Goal: Information Seeking & Learning: Get advice/opinions

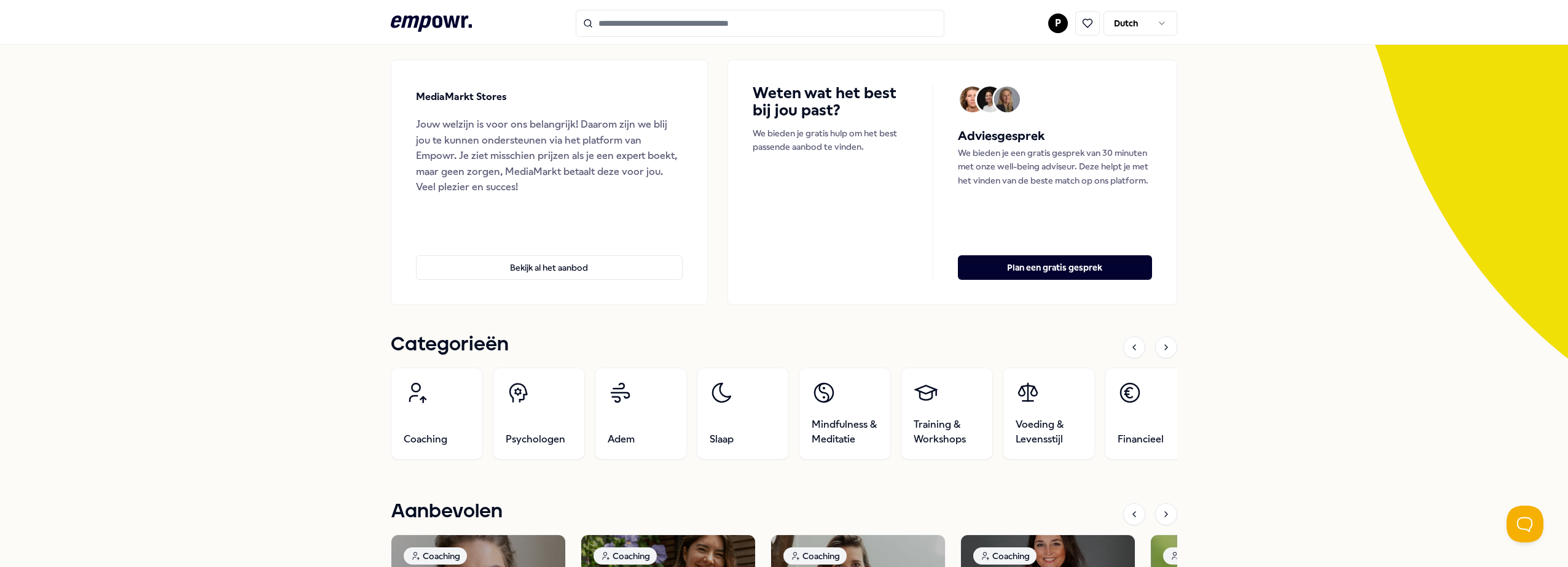
scroll to position [122, 0]
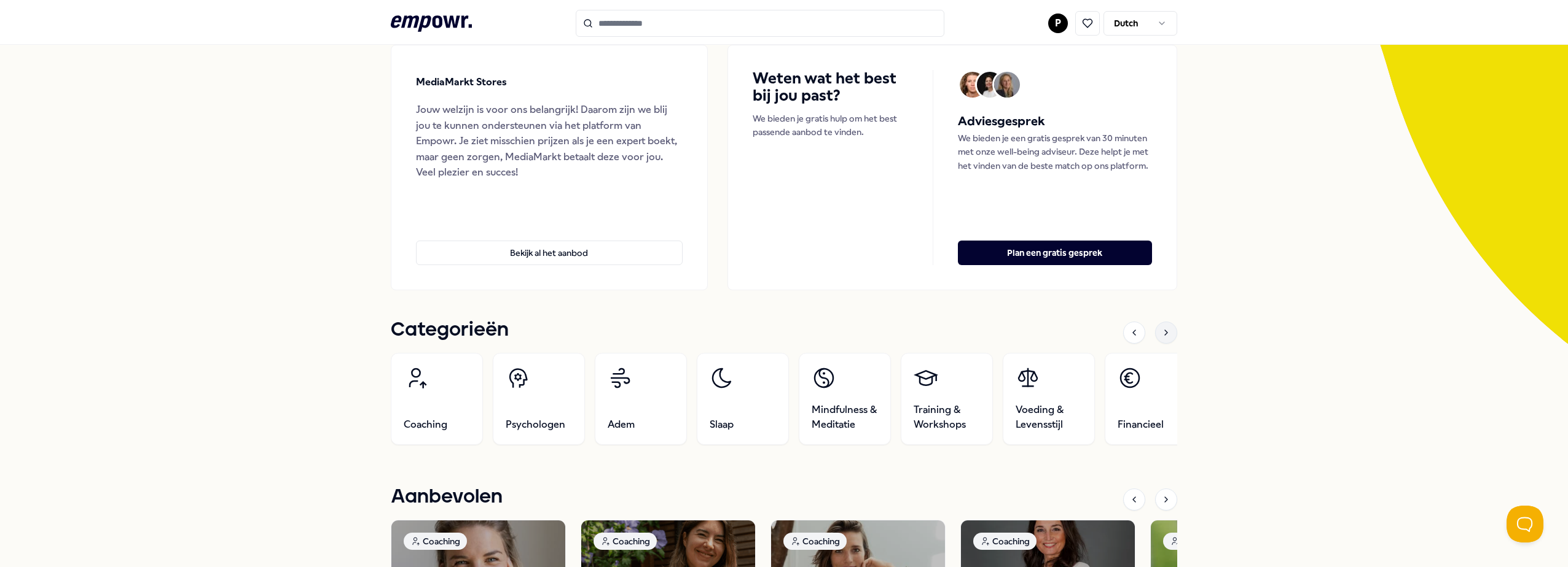
click at [1161, 333] on icon at bounding box center [1166, 333] width 10 height 10
click at [1161, 331] on icon at bounding box center [1166, 333] width 10 height 10
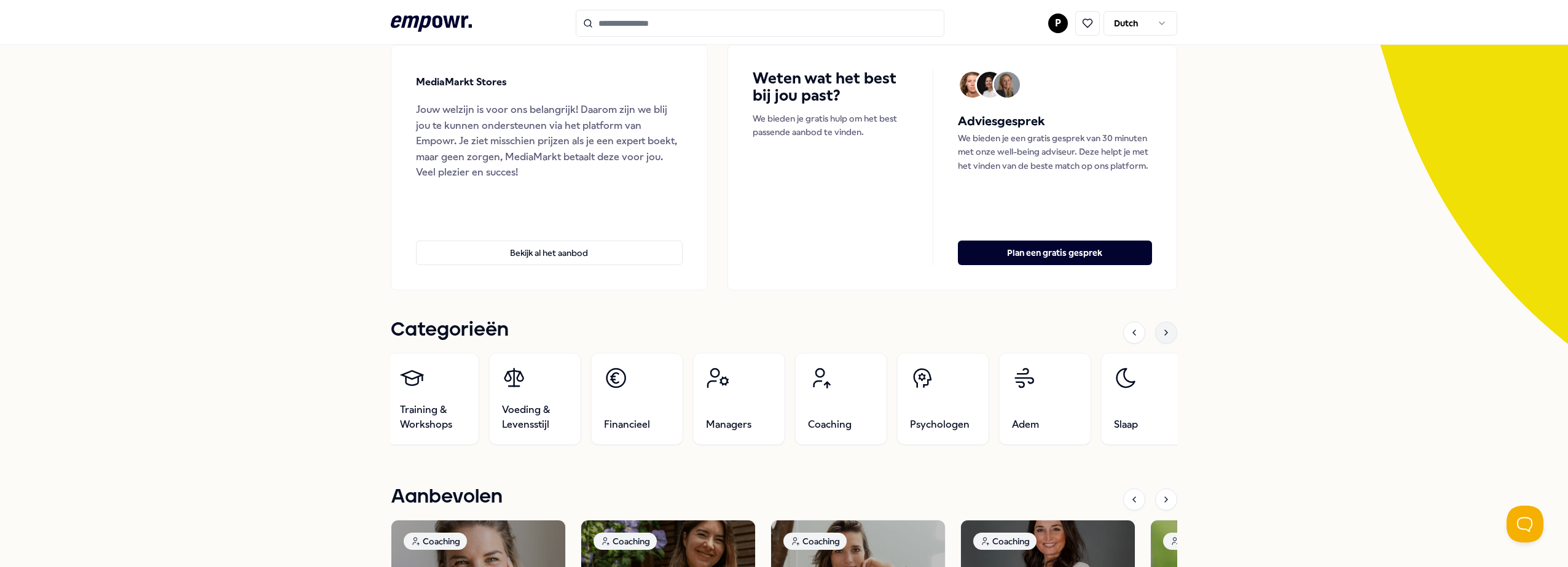
click at [1161, 331] on icon at bounding box center [1166, 333] width 10 height 10
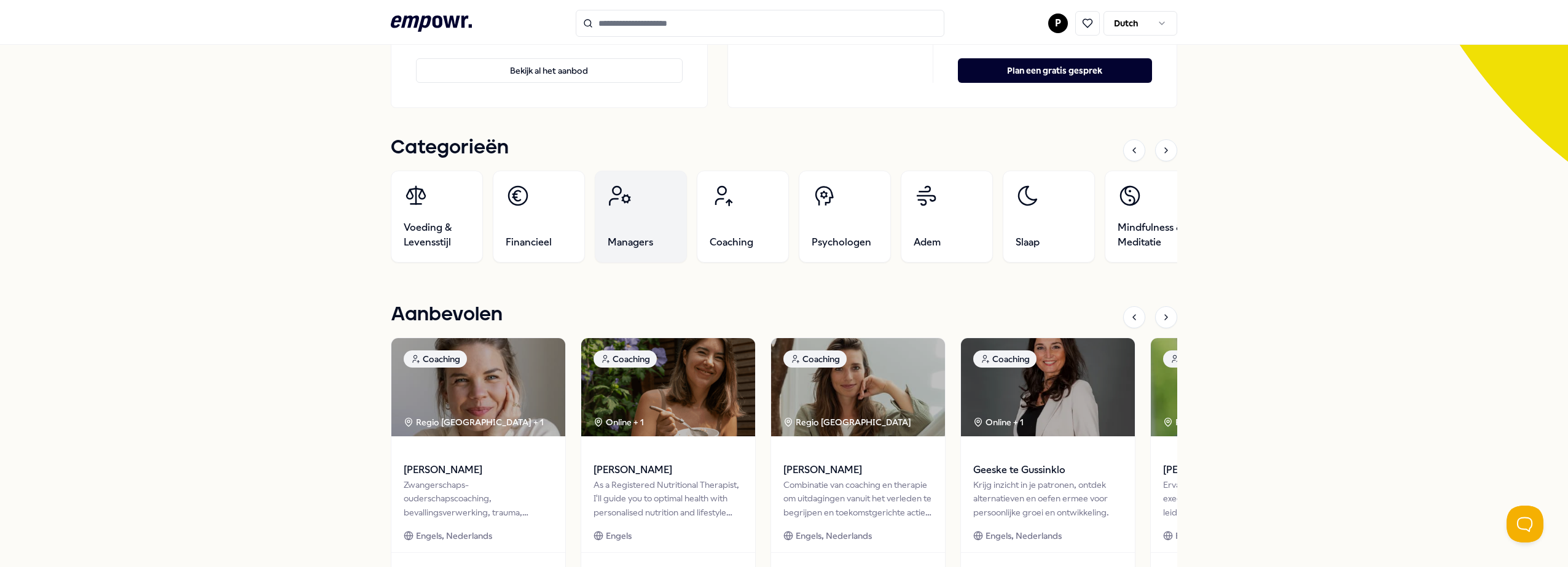
scroll to position [246, 0]
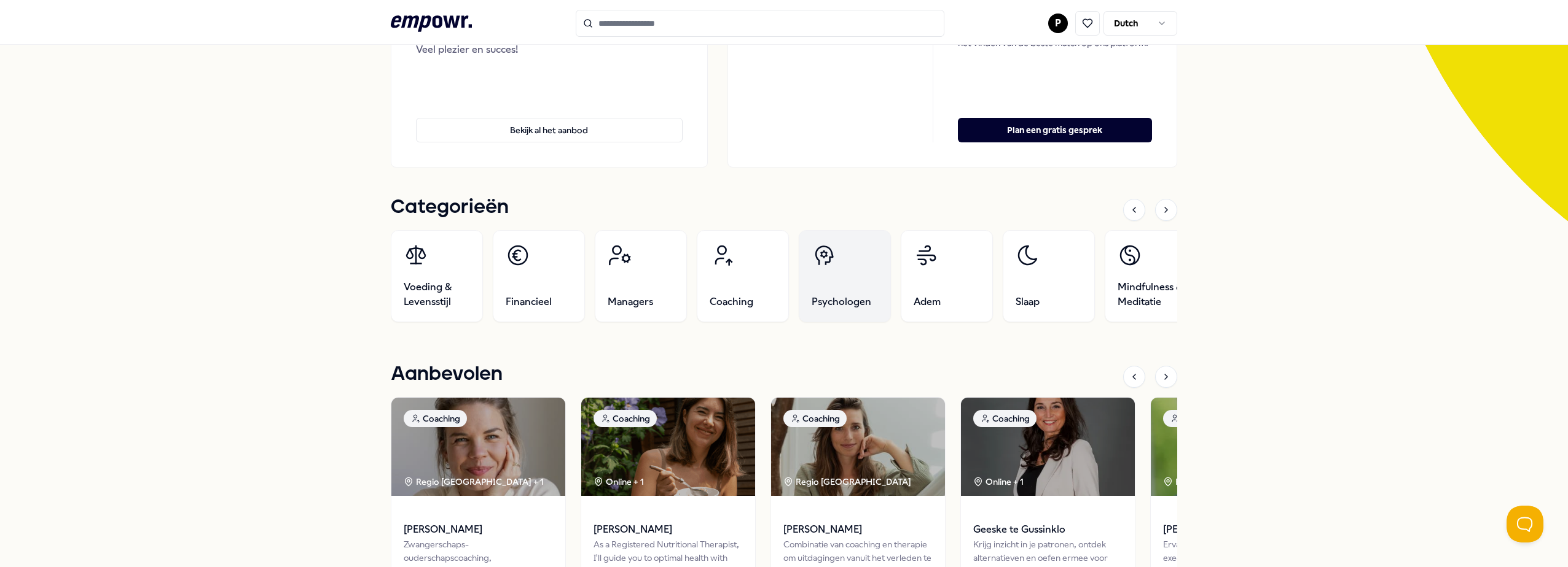
click at [819, 253] on icon at bounding box center [824, 255] width 25 height 25
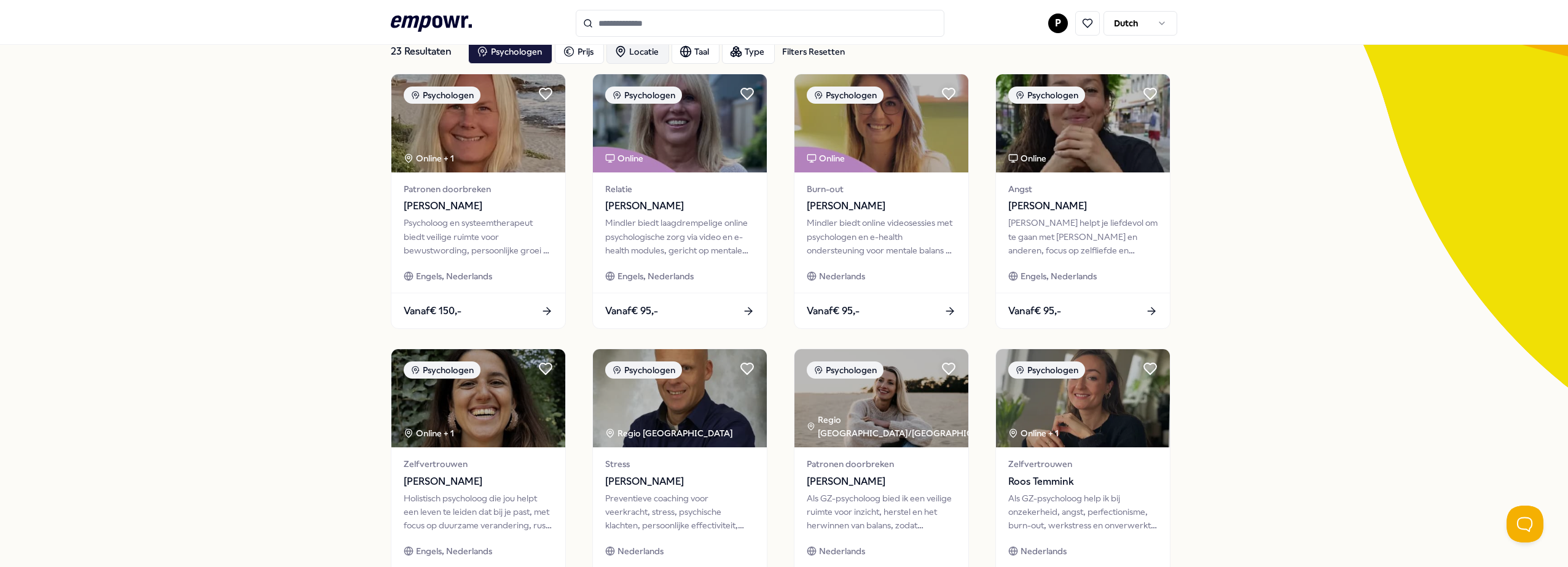
click at [647, 46] on div "Locatie" at bounding box center [637, 51] width 62 height 25
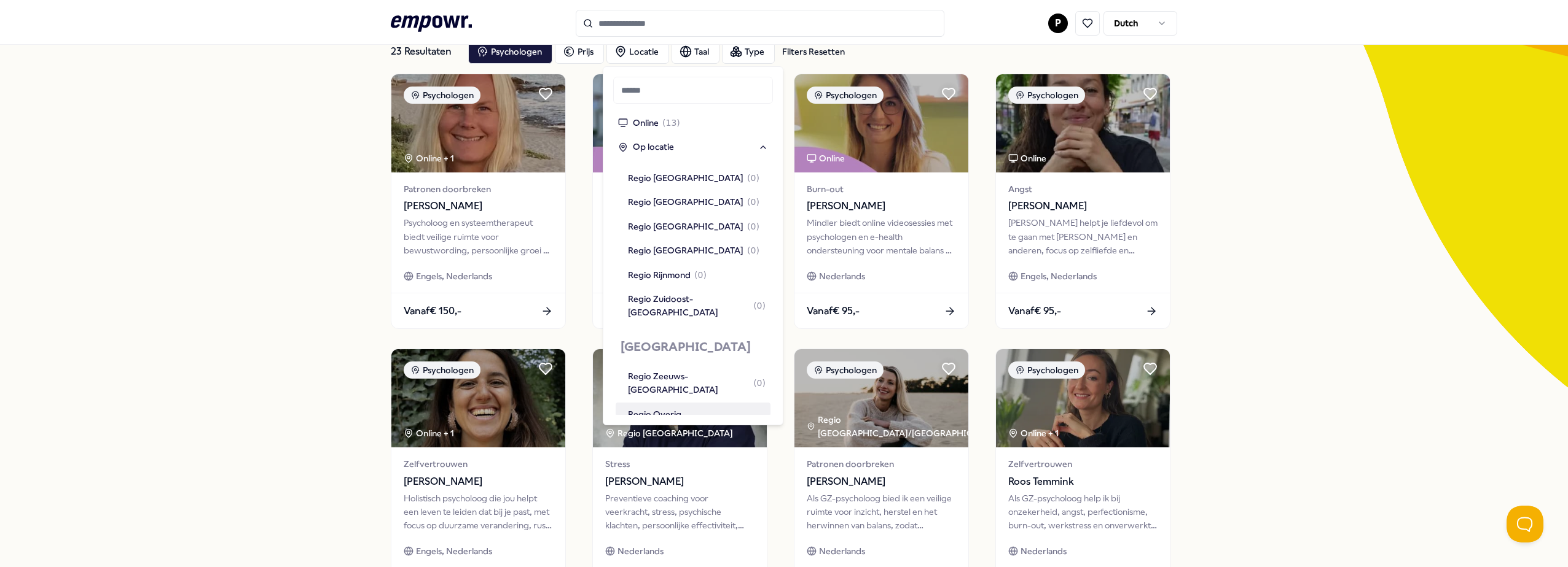
scroll to position [1043, 0]
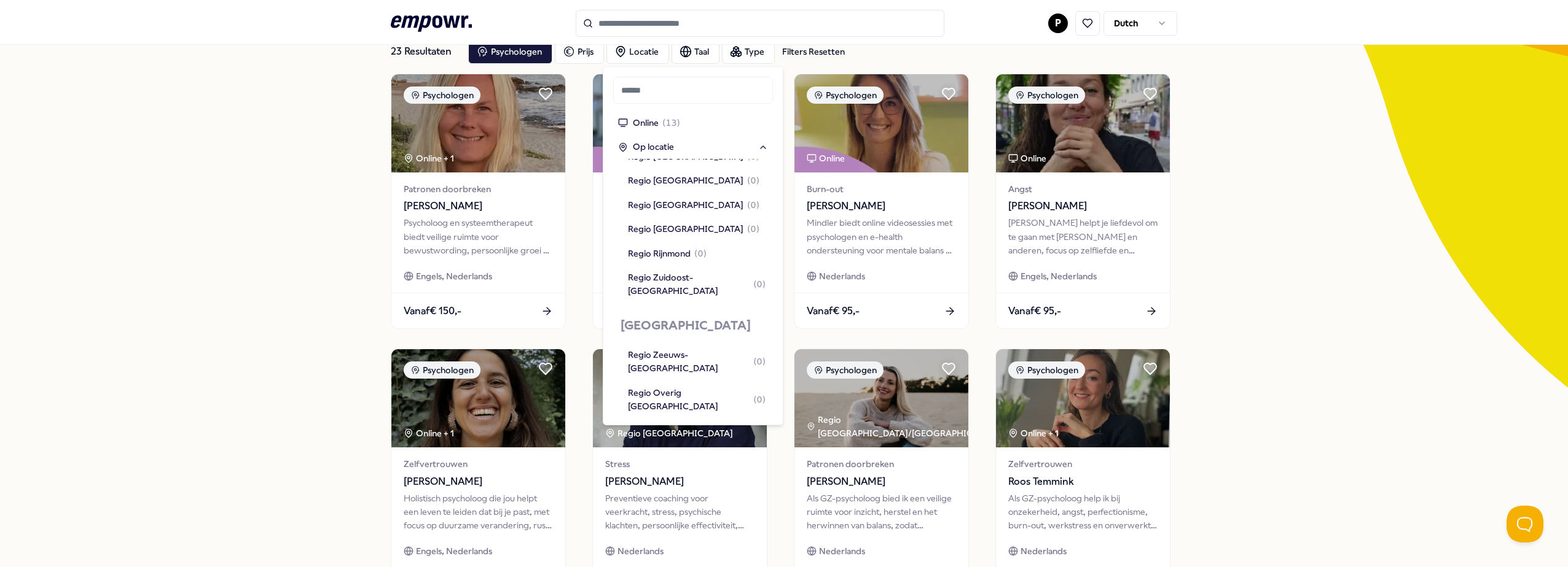
click at [664, 462] on div "Regio [GEOGRAPHIC_DATA] ( 4 )" at bounding box center [693, 469] width 131 height 14
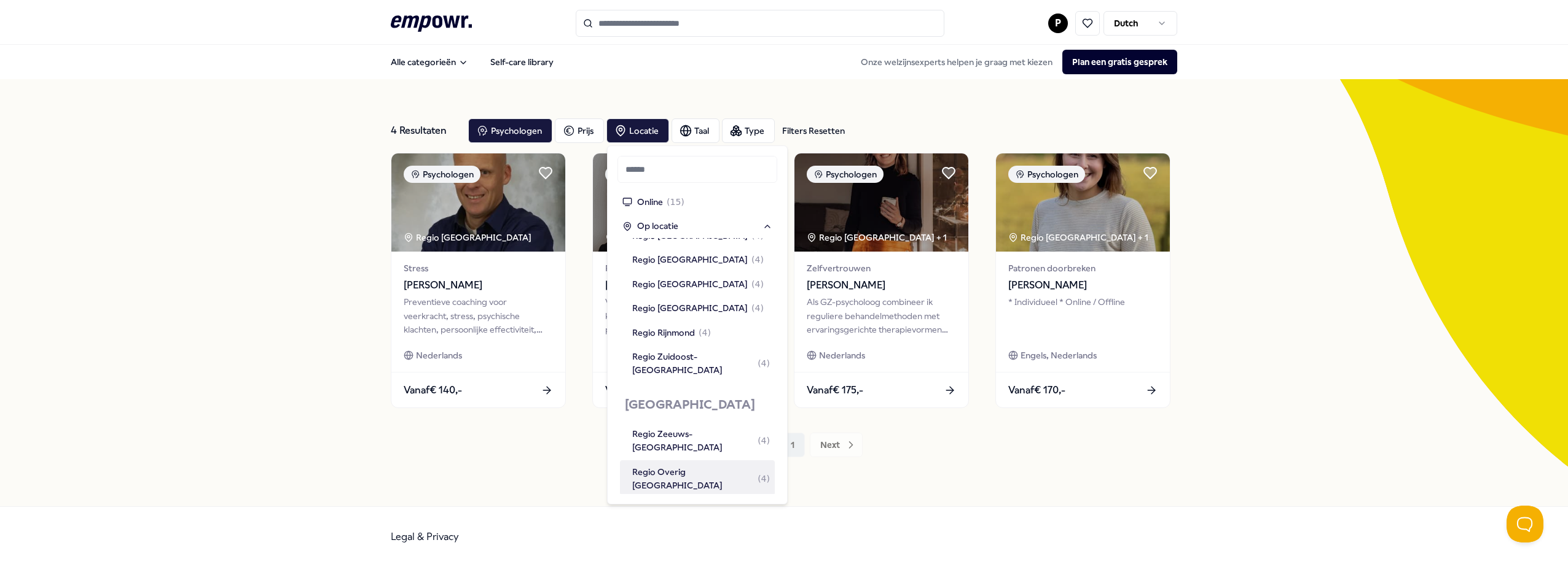
click at [137, 235] on div "4 Resultaten Filters Resetten Psychologen [PERSON_NAME] Taal Type Filters Reset…" at bounding box center [784, 292] width 1568 height 427
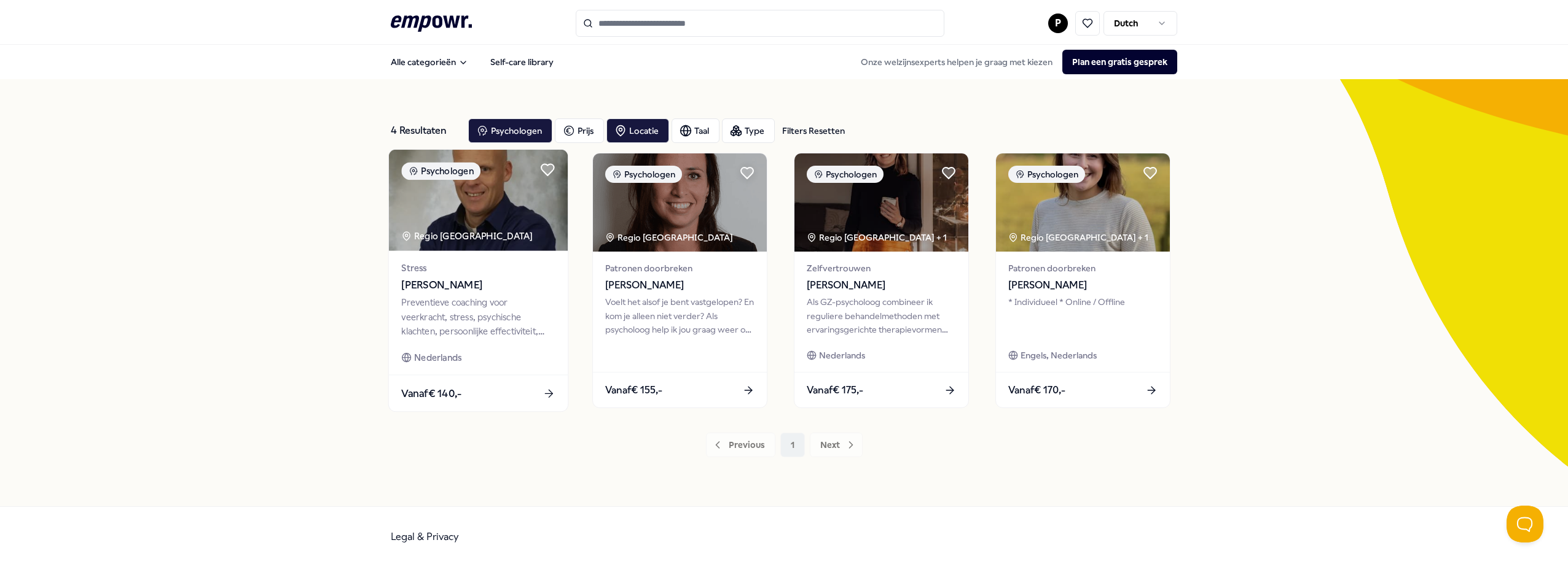
click at [419, 289] on span "[PERSON_NAME]" at bounding box center [478, 285] width 153 height 16
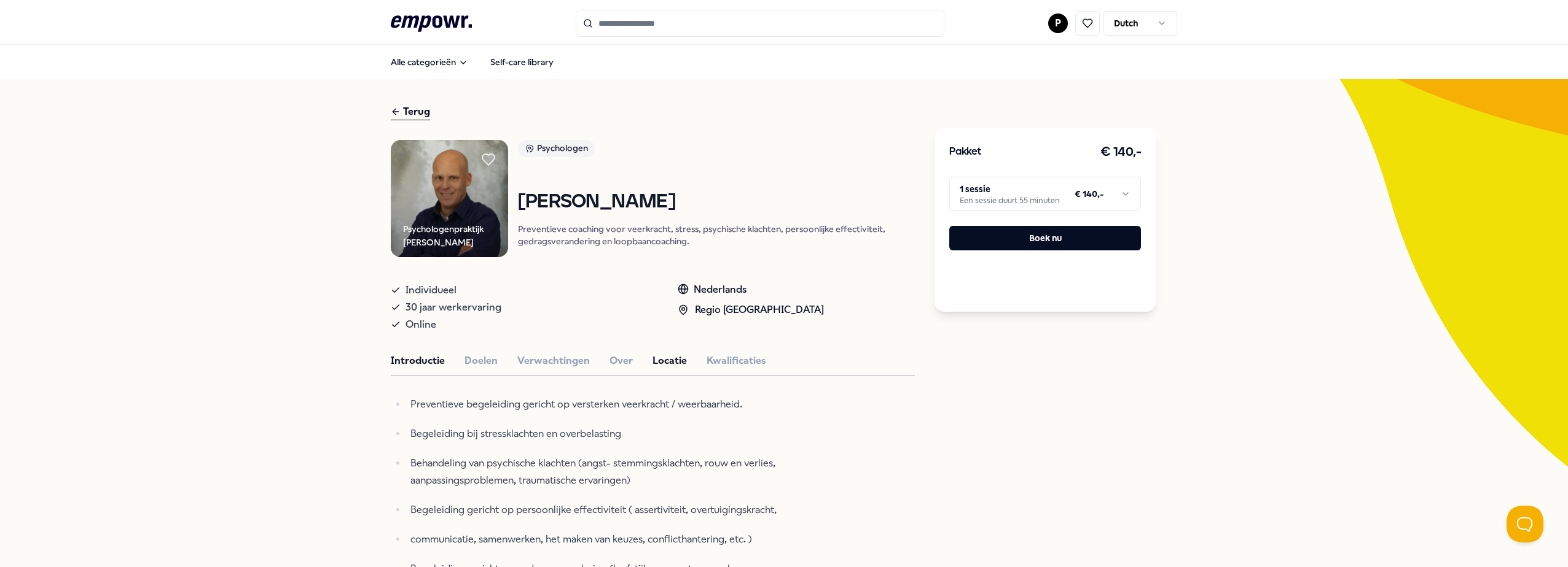
click at [653, 364] on button "Locatie" at bounding box center [669, 361] width 35 height 16
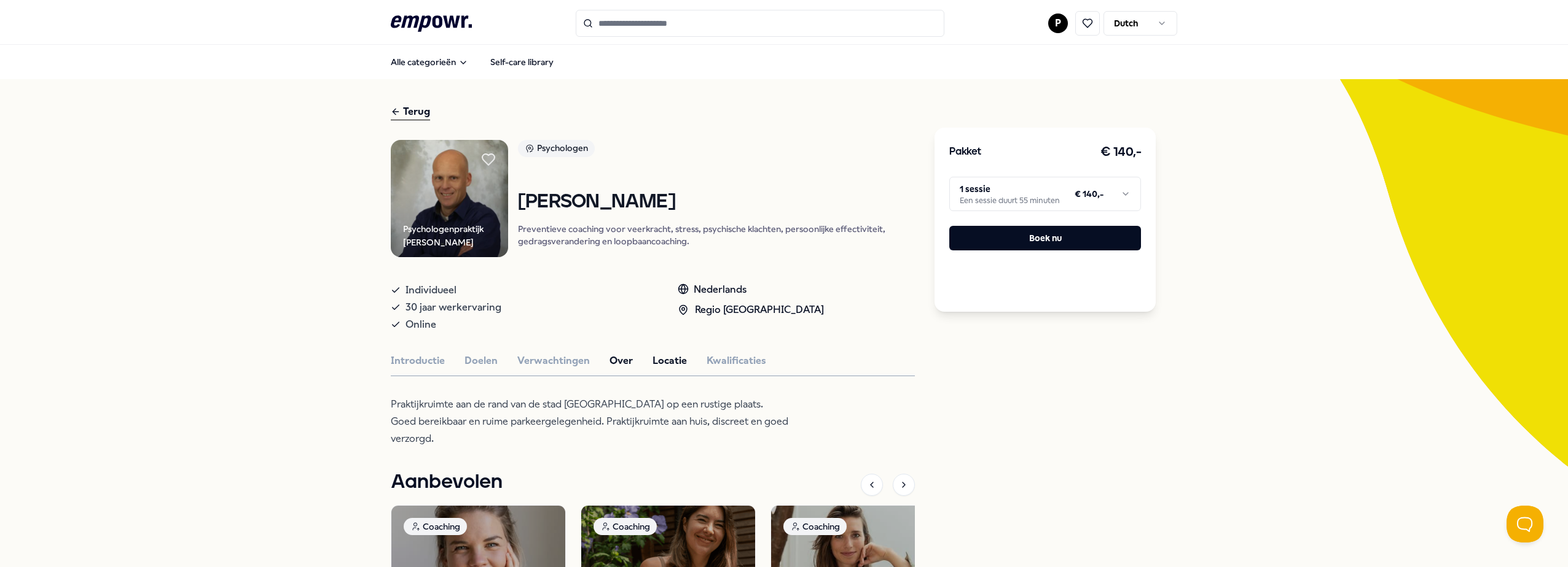
click at [612, 360] on button "Over" at bounding box center [621, 361] width 24 height 16
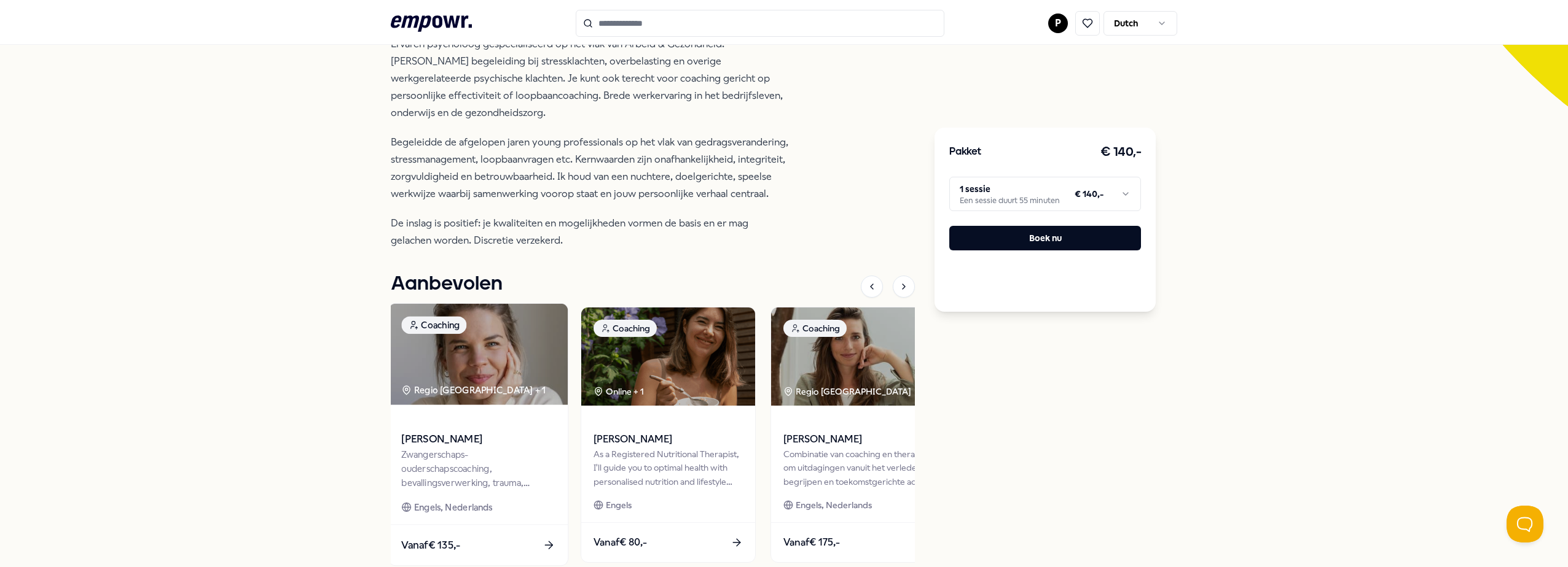
scroll to position [307, 0]
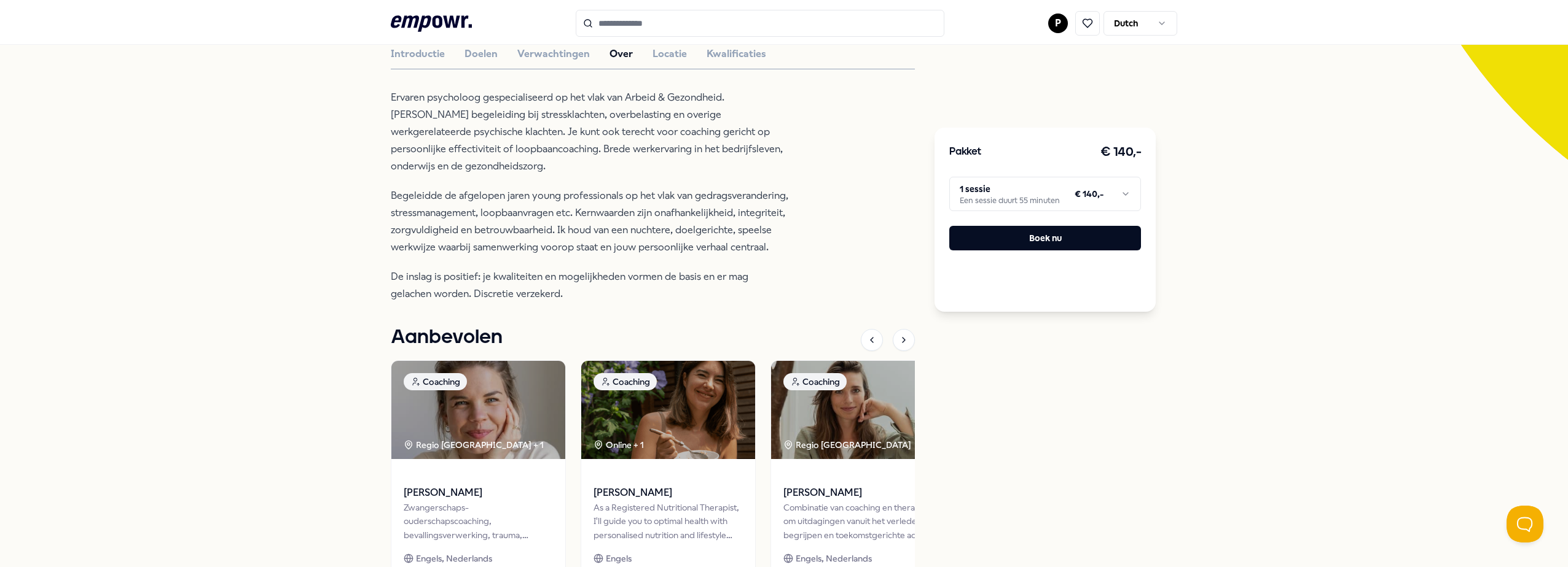
click at [406, 168] on p "Ervaren psycholoog gespecialiseerd op het vlak van Arbeid & Gezondheid. [PERSON…" at bounding box center [590, 131] width 399 height 86
drag, startPoint x: 1394, startPoint y: 391, endPoint x: 1399, endPoint y: 398, distance: 8.6
click at [1394, 393] on div "Terug Psychologenpraktijk [PERSON_NAME] Psychologen [PERSON_NAME] Preventieve c…" at bounding box center [784, 213] width 1568 height 881
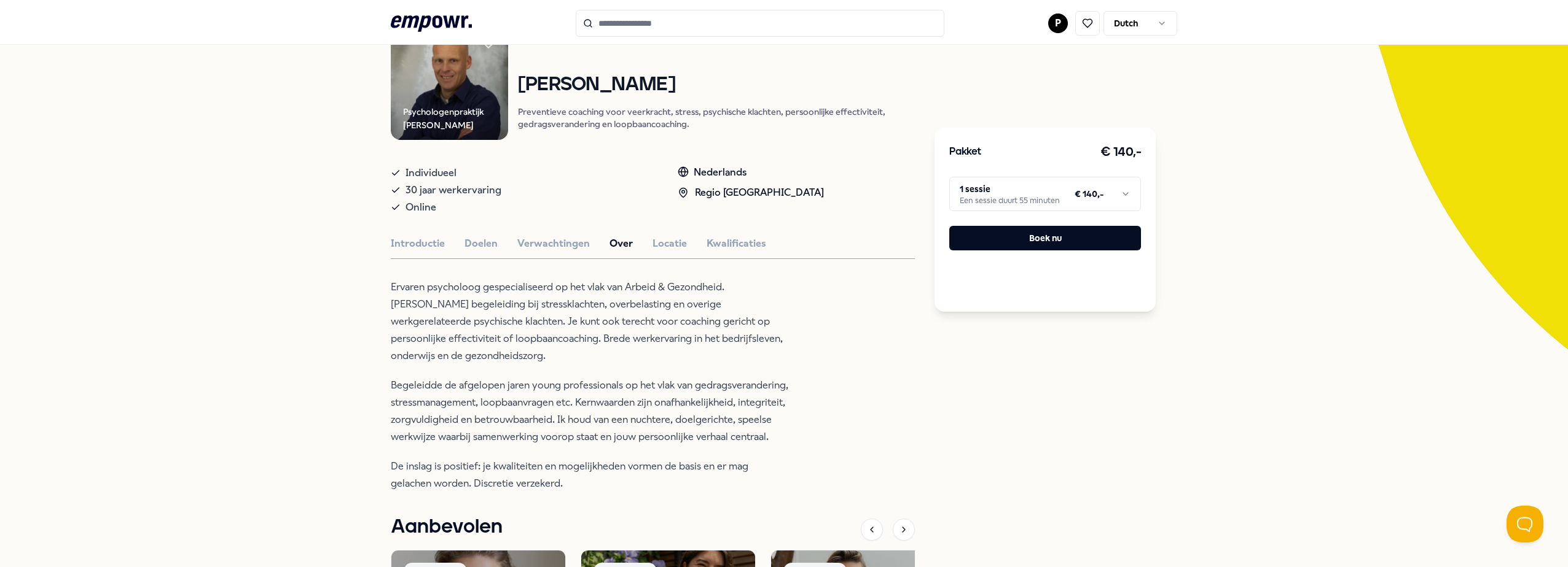
scroll to position [246, 0]
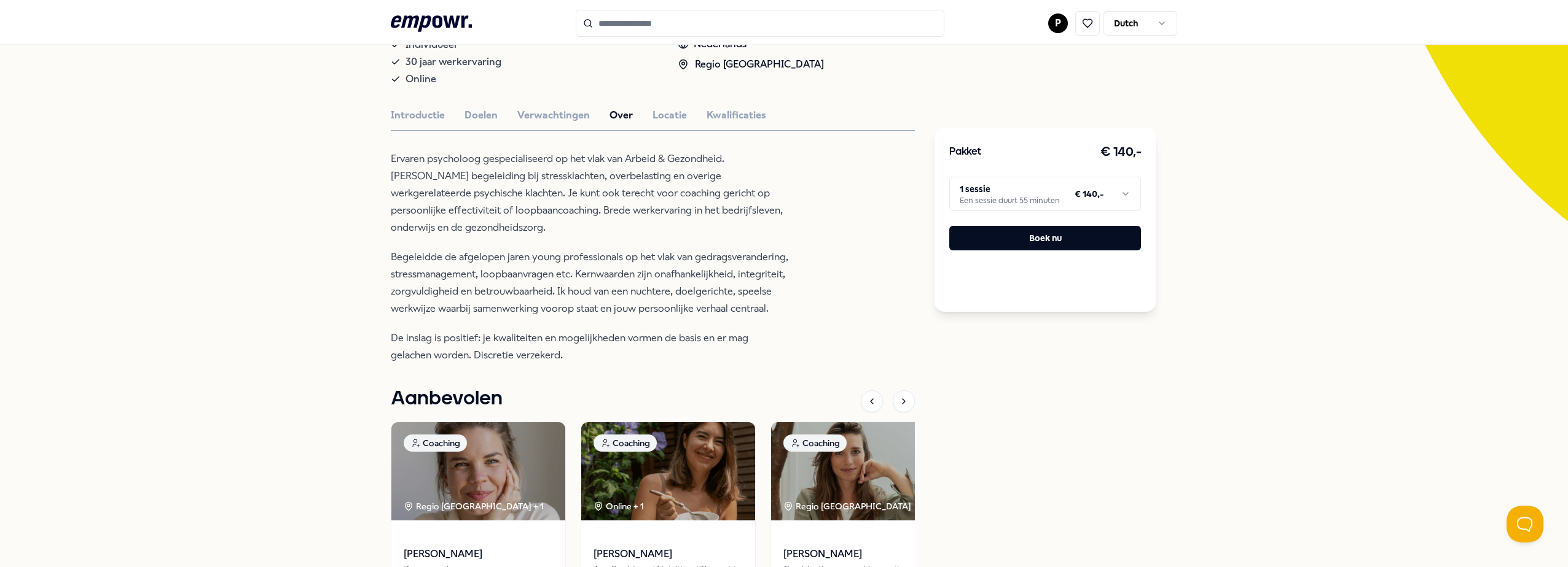
drag, startPoint x: 1310, startPoint y: 375, endPoint x: 1319, endPoint y: 375, distance: 9.0
click at [1315, 376] on div "Terug Psychologenpraktijk [PERSON_NAME] Psychologen [PERSON_NAME] Preventieve c…" at bounding box center [784, 275] width 1568 height 881
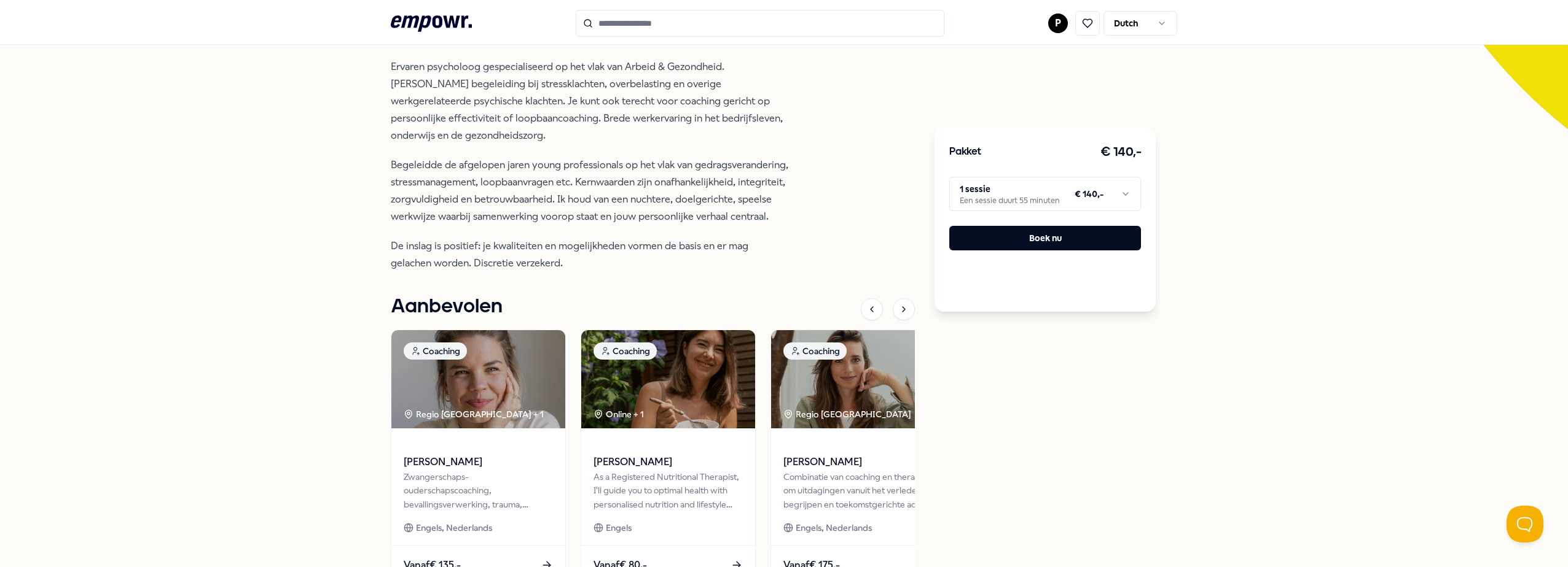
scroll to position [430, 0]
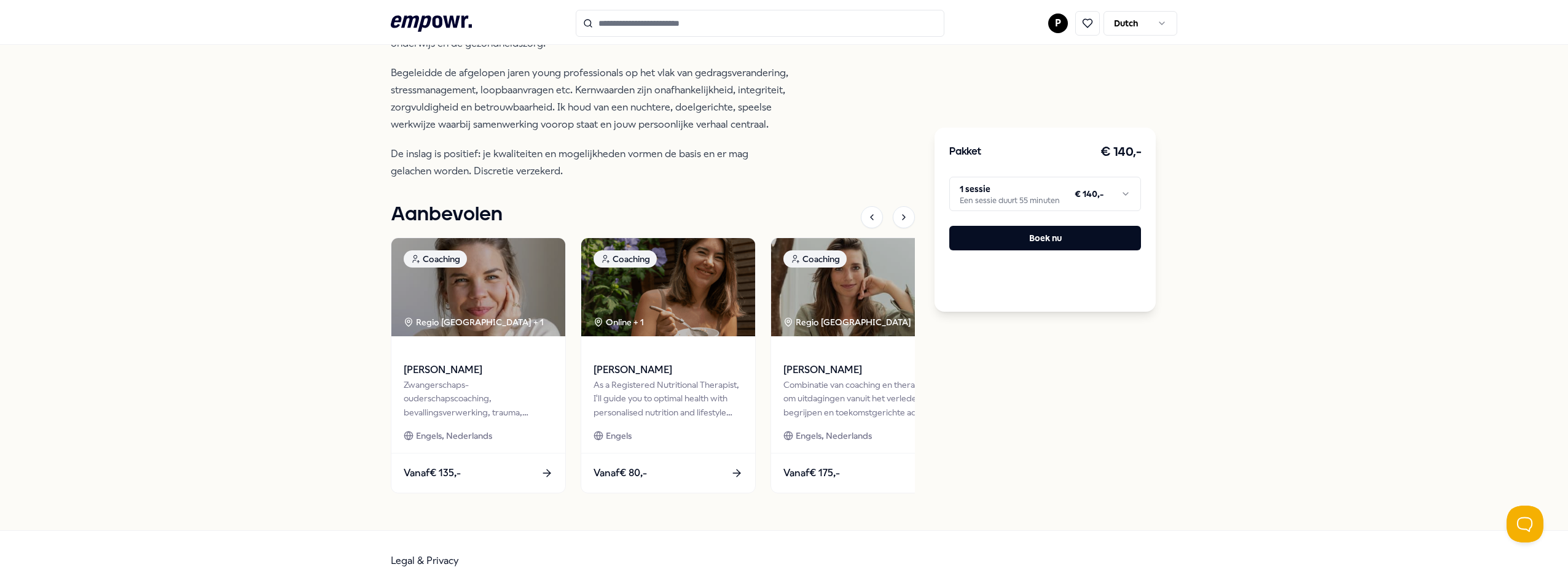
drag, startPoint x: 1265, startPoint y: 214, endPoint x: 1254, endPoint y: 192, distance: 24.6
click at [1263, 202] on div "Terug Psychologenpraktijk [PERSON_NAME] Psychologen [PERSON_NAME] Preventieve c…" at bounding box center [784, 90] width 1568 height 881
